Goal: Transaction & Acquisition: Download file/media

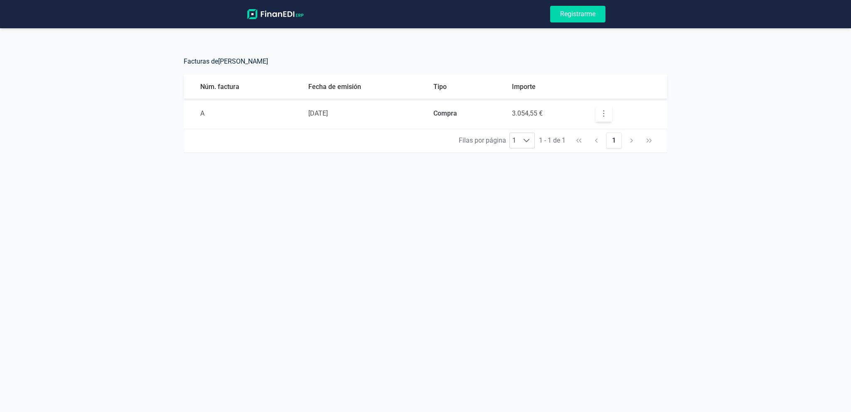
click at [604, 116] on icon "button" at bounding box center [604, 113] width 8 height 8
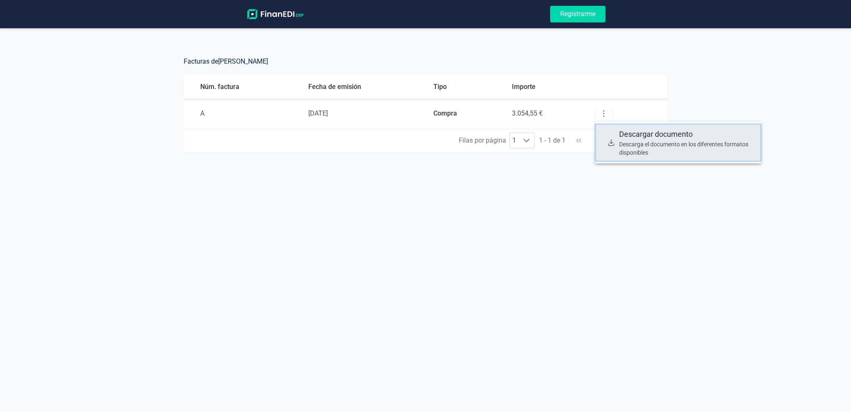
click at [642, 134] on span "Descargar documento" at bounding box center [687, 134] width 136 height 12
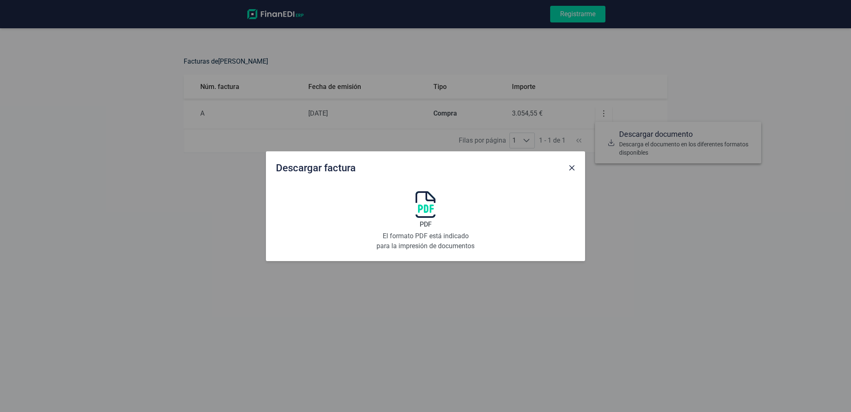
click at [425, 201] on img at bounding box center [426, 204] width 20 height 27
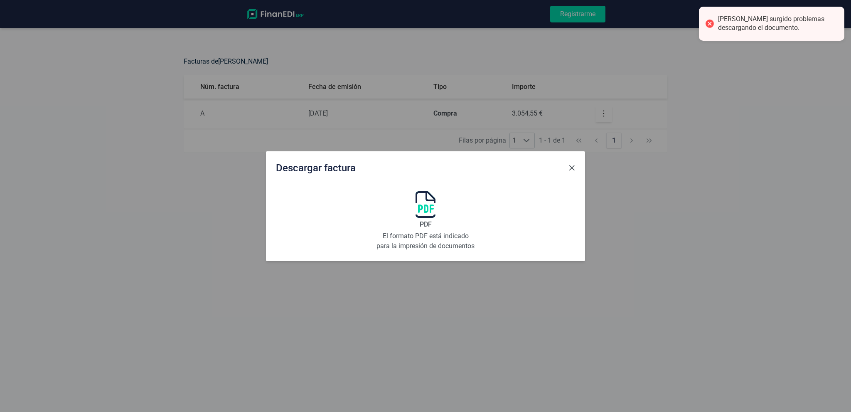
click at [572, 166] on span "Close" at bounding box center [572, 168] width 7 height 7
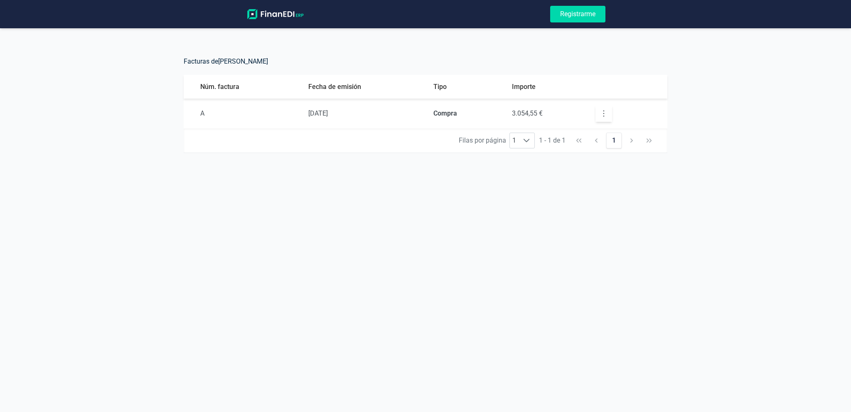
click at [602, 114] on icon "button" at bounding box center [604, 113] width 8 height 8
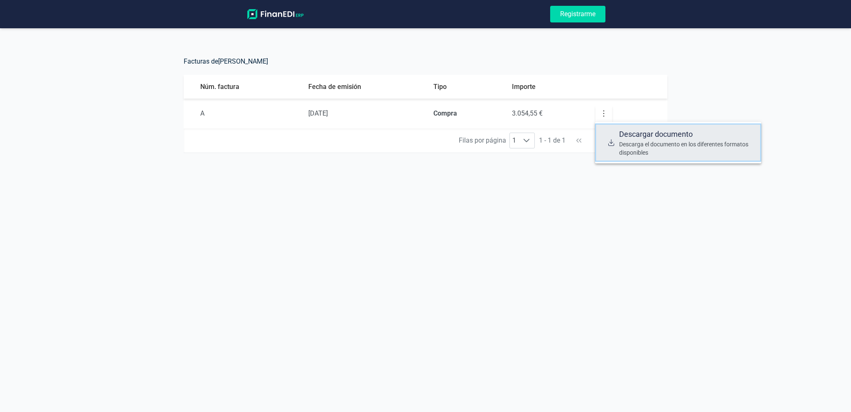
click at [626, 134] on span "Descargar documento" at bounding box center [687, 134] width 136 height 12
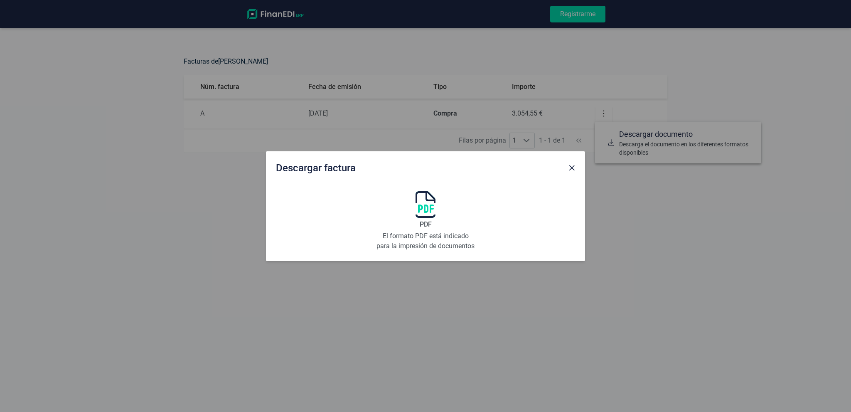
click at [423, 209] on img at bounding box center [426, 204] width 20 height 27
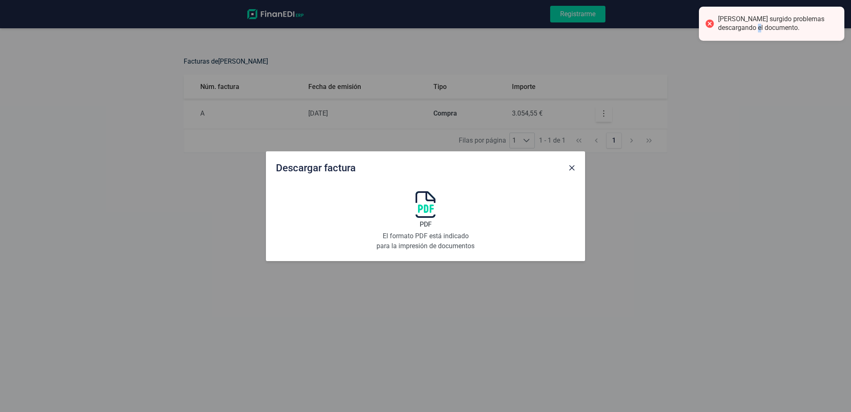
click at [747, 25] on div "[PERSON_NAME] surgido problemas descargando el documento." at bounding box center [778, 23] width 120 height 17
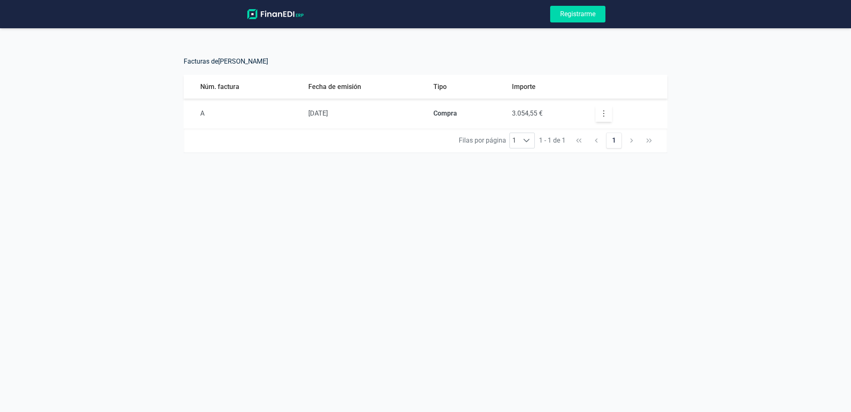
click at [451, 115] on strong "Compra" at bounding box center [446, 113] width 24 height 8
click at [537, 118] on td "3.054,55 €" at bounding box center [547, 114] width 84 height 30
click at [610, 114] on button "button" at bounding box center [604, 113] width 17 height 17
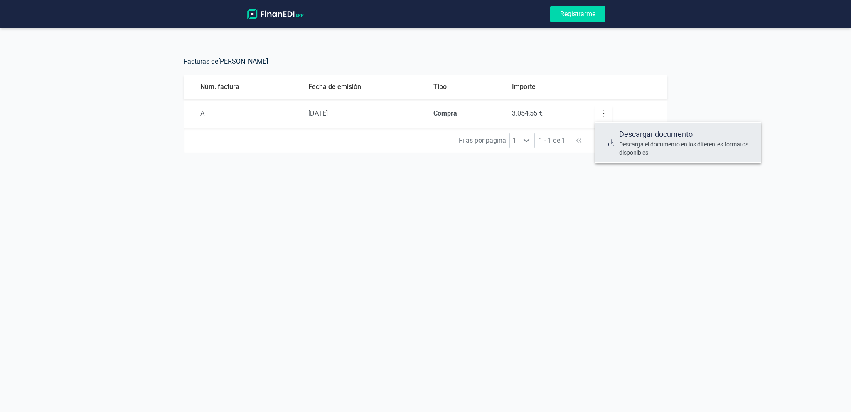
click at [594, 114] on td at bounding box center [628, 114] width 79 height 30
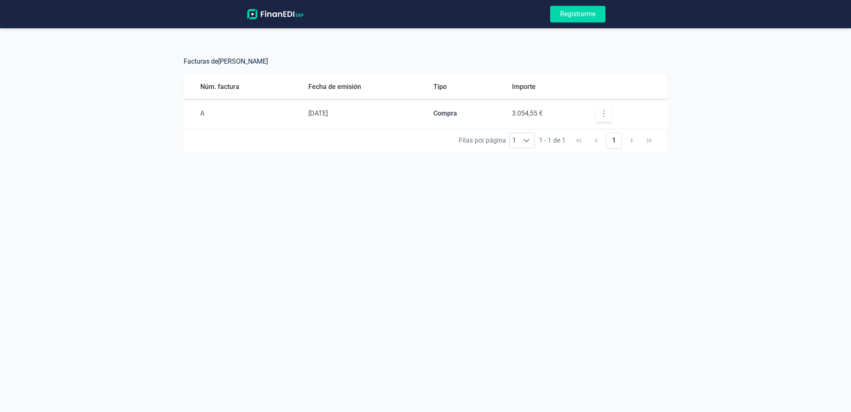
click at [608, 112] on button "button" at bounding box center [604, 113] width 17 height 17
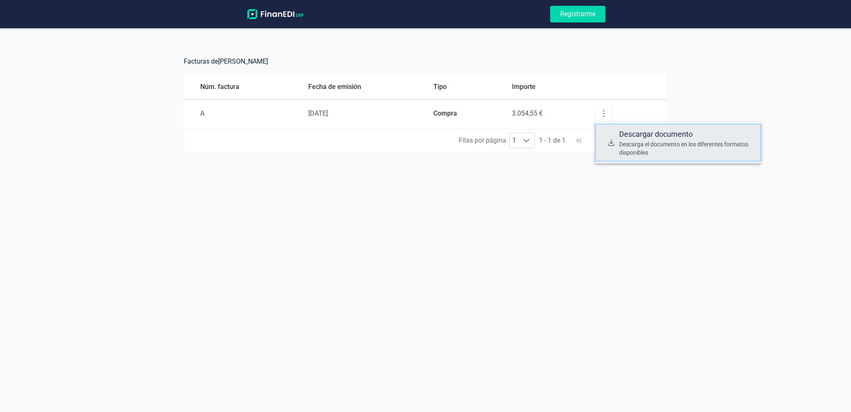
click at [632, 139] on span "Descargar documento" at bounding box center [687, 134] width 136 height 12
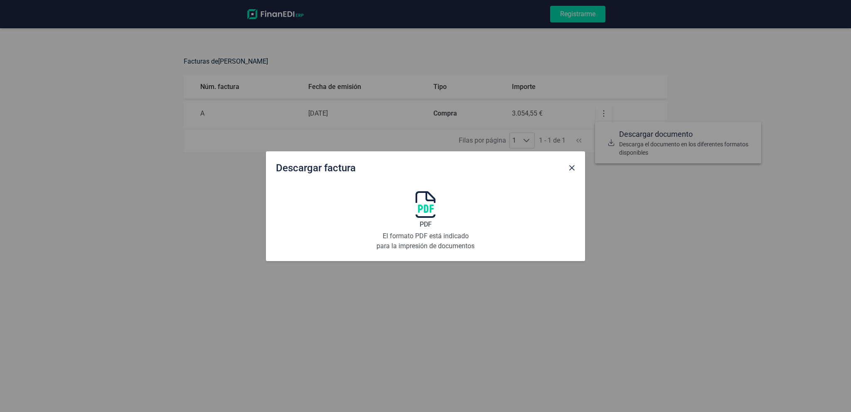
click at [424, 204] on img at bounding box center [426, 204] width 20 height 27
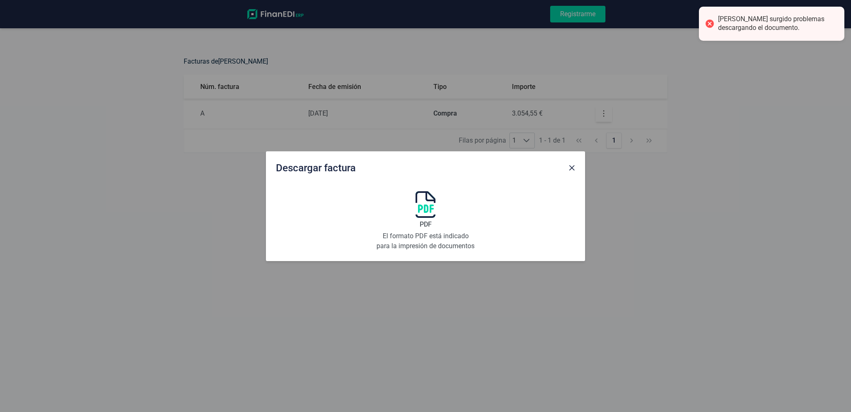
click at [706, 24] on div at bounding box center [710, 24] width 12 height 12
click at [762, 22] on div "[PERSON_NAME] surgido problemas descargando el documento." at bounding box center [778, 23] width 120 height 17
click at [709, 21] on div at bounding box center [710, 24] width 12 height 12
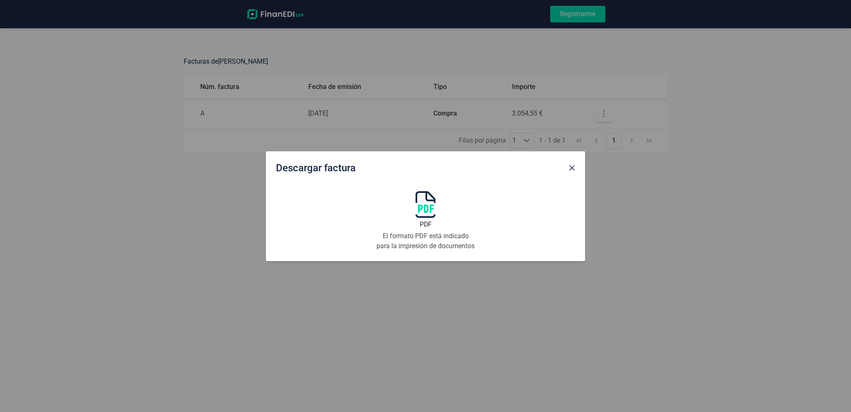
drag, startPoint x: 785, startPoint y: 242, endPoint x: 782, endPoint y: 236, distance: 7.4
click at [785, 242] on div "Descargar factura PDF El formato PDF está indicado para la impresión de documen…" at bounding box center [425, 206] width 851 height 412
drag, startPoint x: 431, startPoint y: 209, endPoint x: 439, endPoint y: 207, distance: 8.5
click at [431, 209] on img at bounding box center [426, 204] width 20 height 27
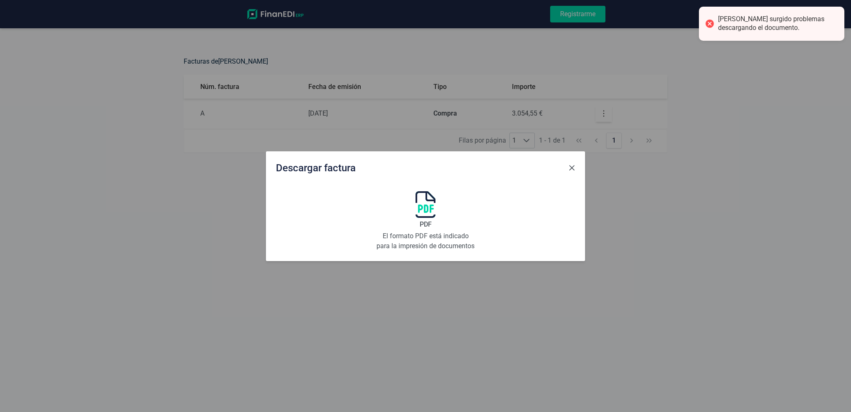
click at [572, 165] on span "Close" at bounding box center [572, 168] width 7 height 7
